Goal: Task Accomplishment & Management: Use online tool/utility

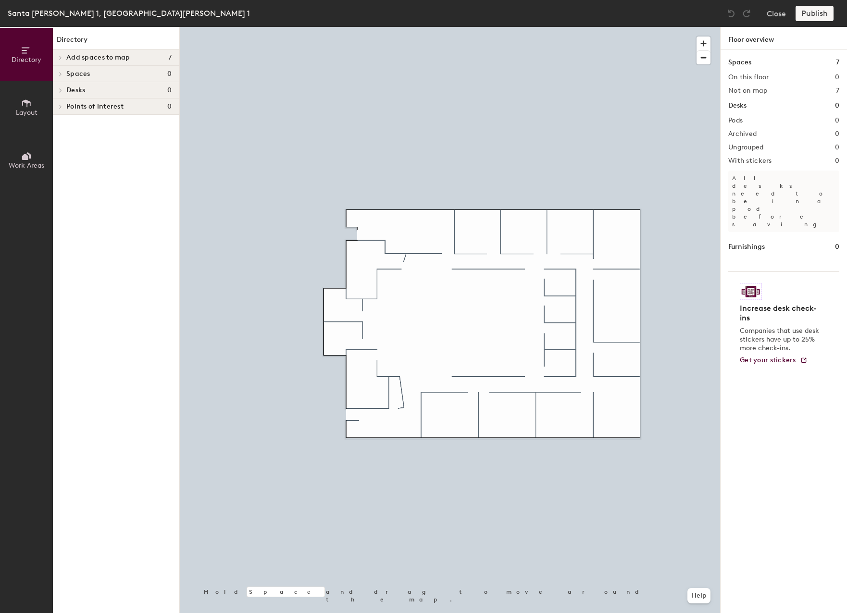
click at [810, 11] on div "Publish" at bounding box center [817, 13] width 44 height 15
click at [753, 96] on div "Spaces 7 On this floor 0 Not on map 7 Desks 0 Pods 0 Archived 0 Ungrouped 0 Wit…" at bounding box center [783, 342] width 126 height 586
click at [752, 87] on h2 "Not on map" at bounding box center [747, 91] width 39 height 8
click at [750, 62] on h1 "Spaces" at bounding box center [739, 62] width 23 height 11
click at [744, 62] on h1 "Spaces" at bounding box center [739, 62] width 23 height 11
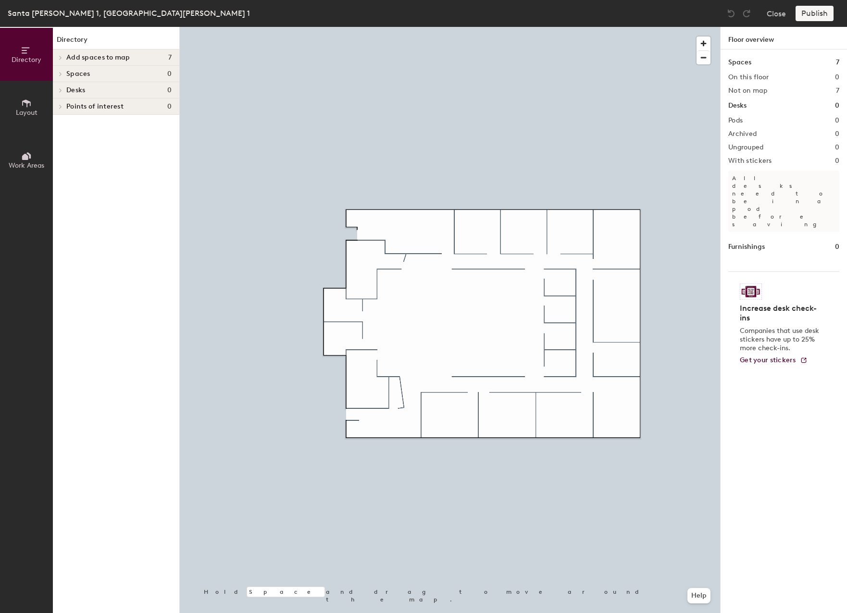
click at [148, 61] on h4 "Add spaces to map 7" at bounding box center [118, 58] width 105 height 8
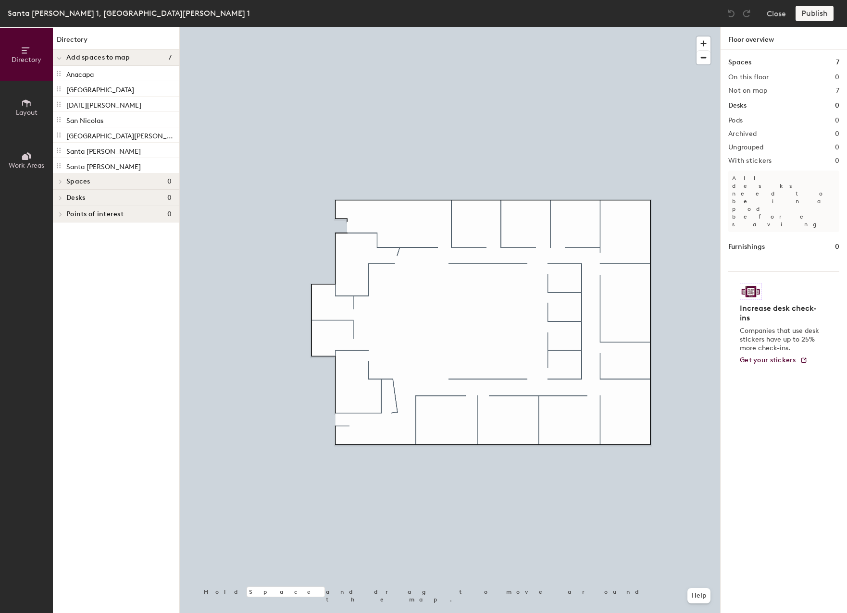
click at [406, 27] on div at bounding box center [450, 27] width 540 height 0
